Goal: Navigation & Orientation: Find specific page/section

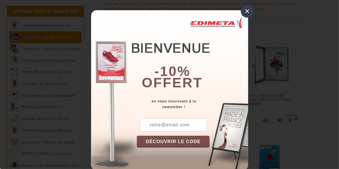
scroll to position [107, 0]
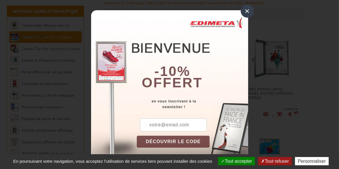
click at [246, 8] on div "×" at bounding box center [246, 11] width 13 height 13
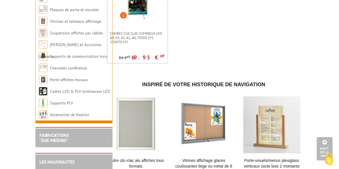
scroll to position [537, 0]
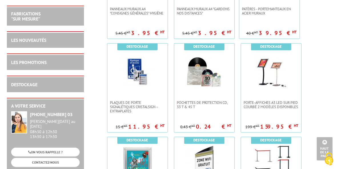
scroll to position [371, 0]
